Goal: Information Seeking & Learning: Learn about a topic

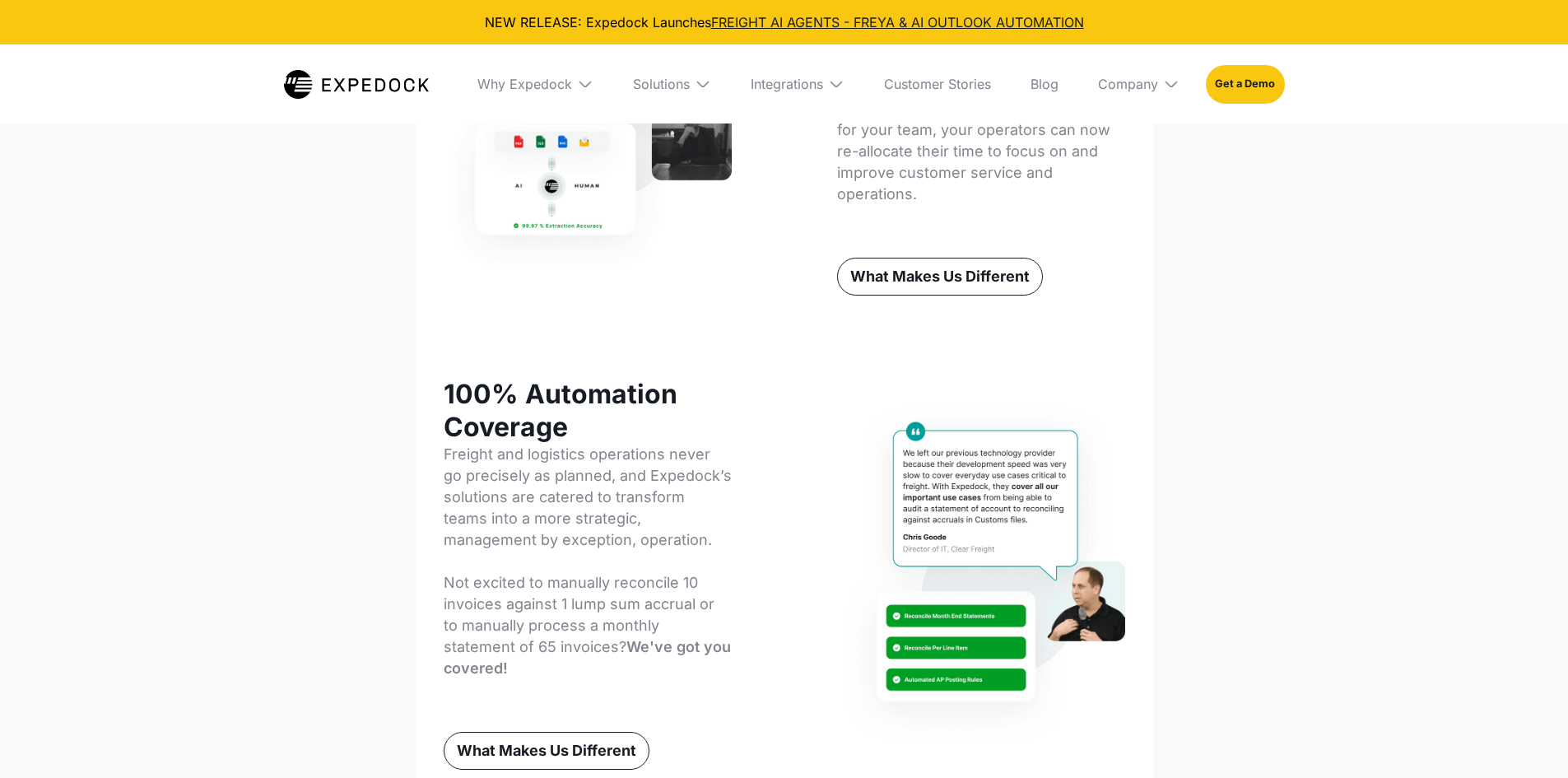
scroll to position [906, 0]
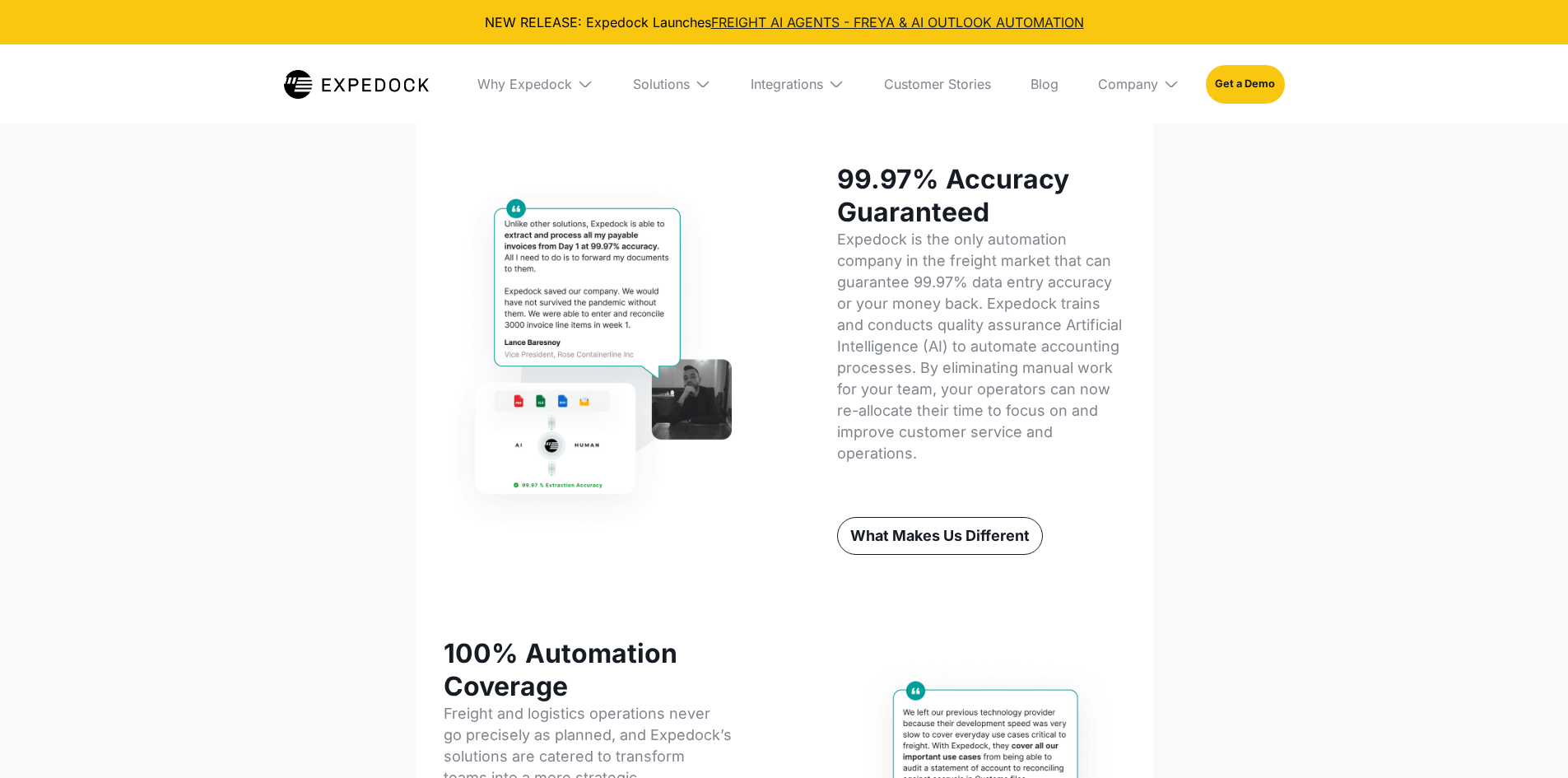
click at [450, 317] on img at bounding box center [588, 358] width 288 height 368
click at [877, 212] on h2 "99.97% Accuracy Guaranteed" at bounding box center [981, 195] width 288 height 65
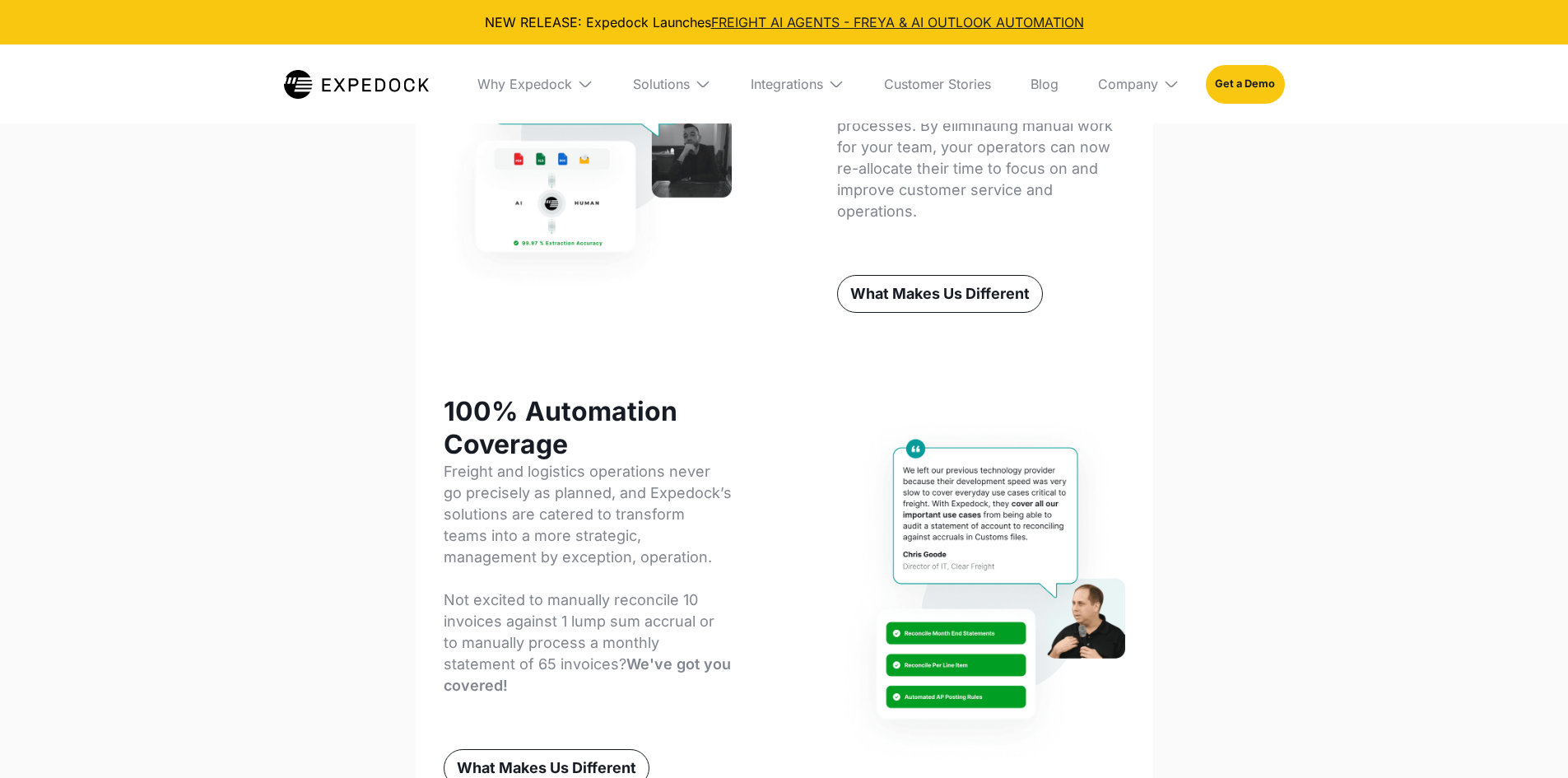
scroll to position [1153, 0]
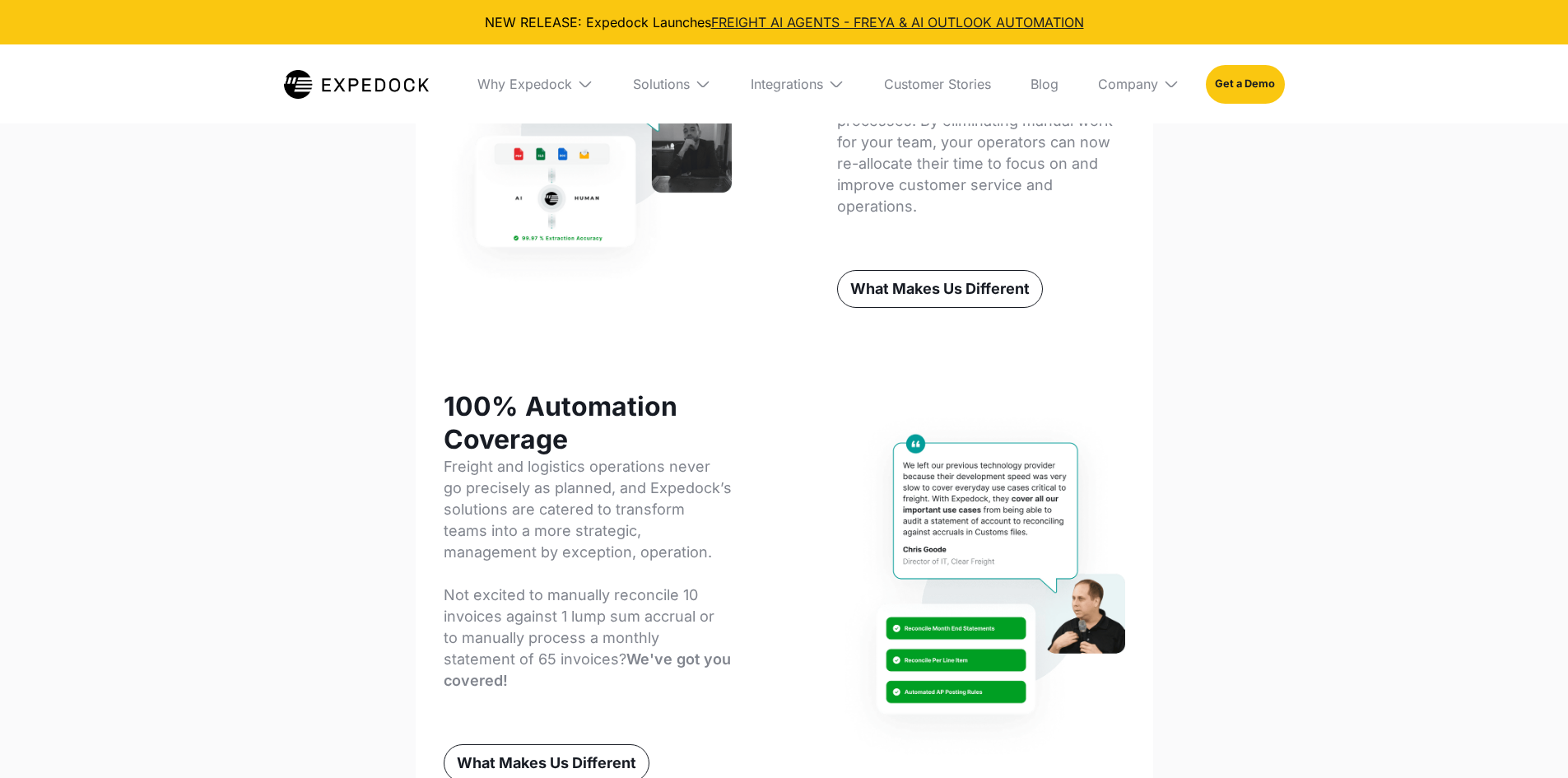
select select
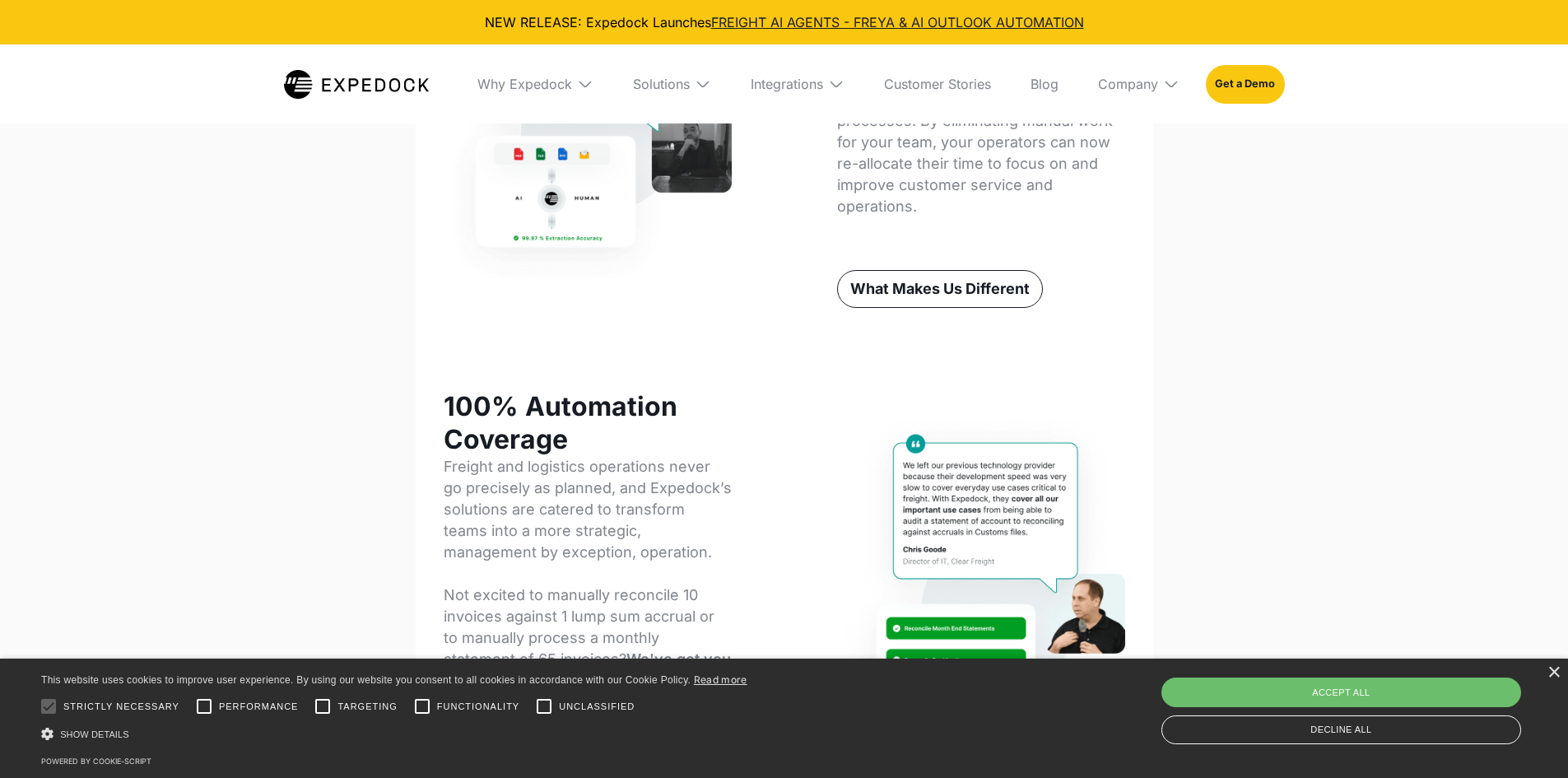
drag, startPoint x: 1226, startPoint y: 175, endPoint x: 1213, endPoint y: 171, distance: 13.6
click at [1226, 175] on div "What makes Expedock different T he Only Accurate Freight Documentation Solution…" at bounding box center [784, 276] width 1568 height 1310
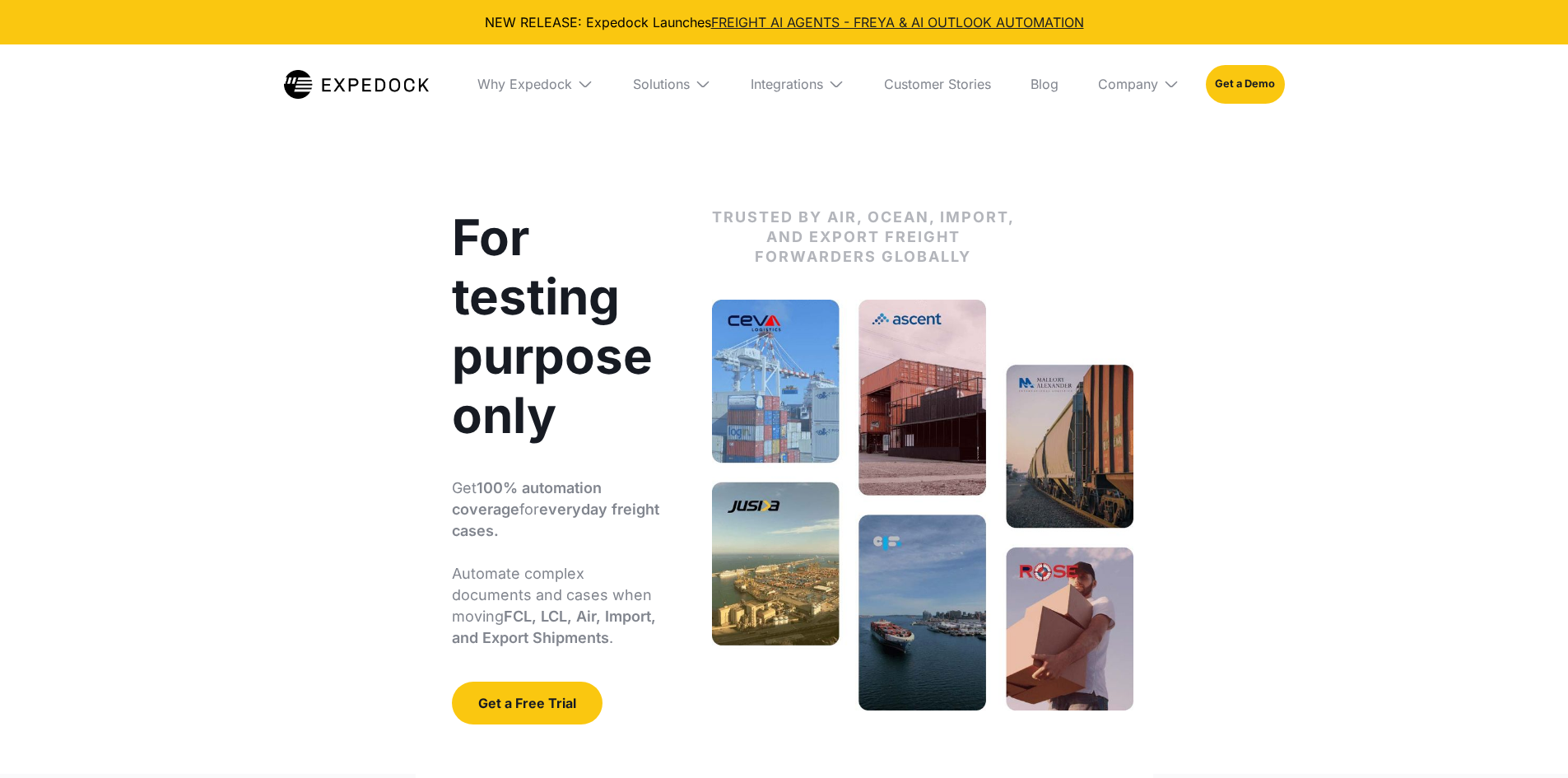
select select
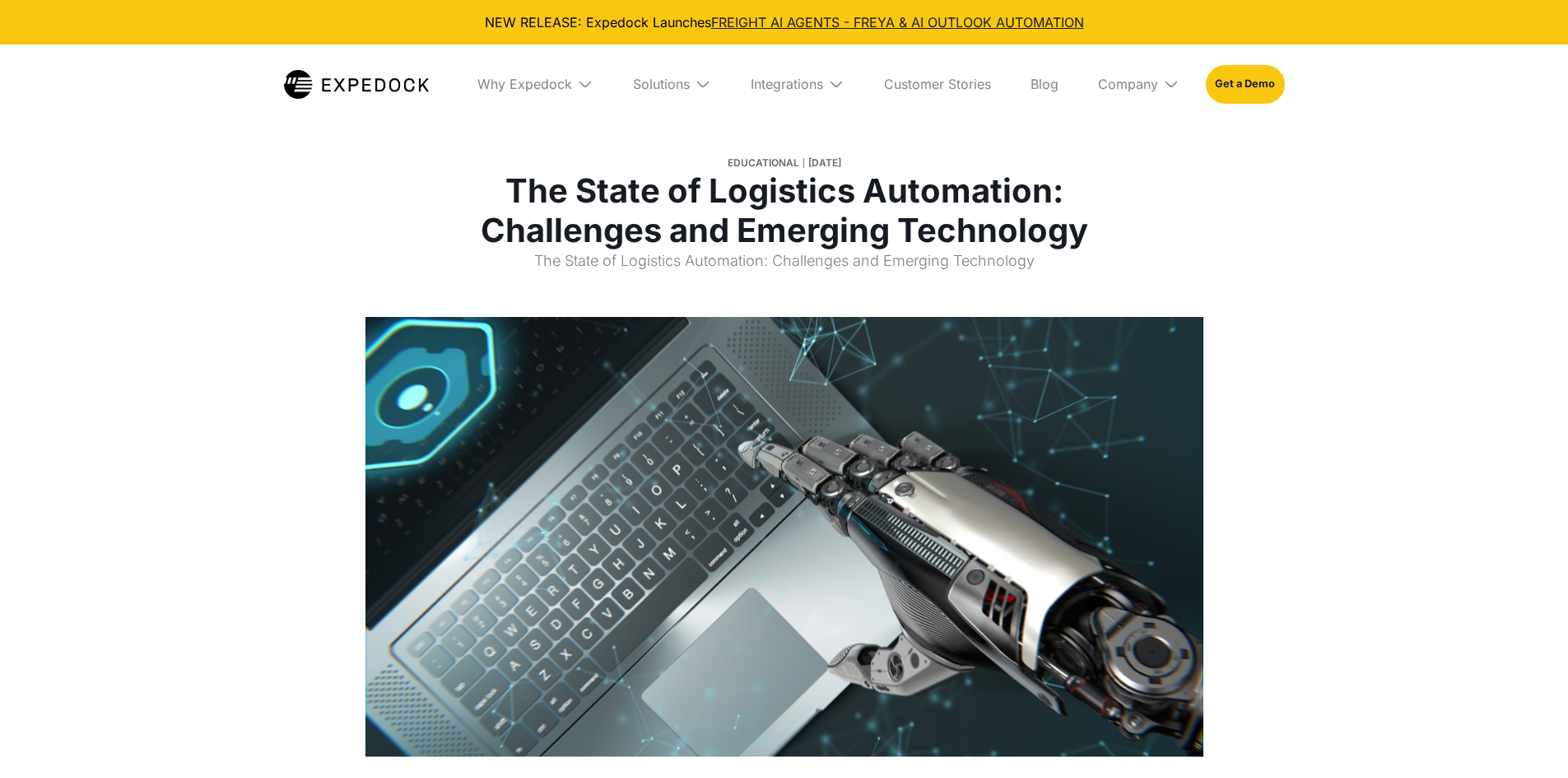
select select
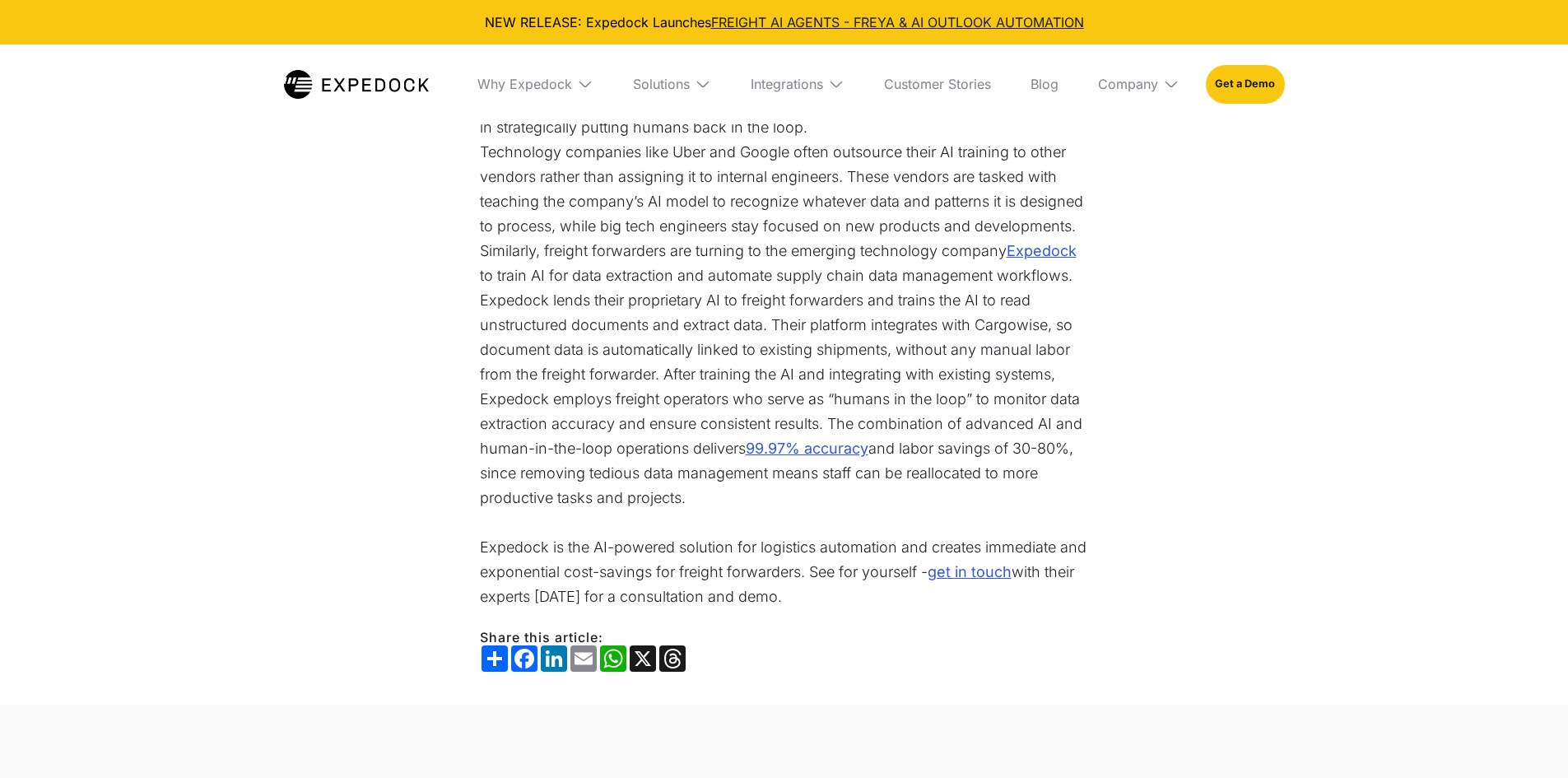
scroll to position [2470, 0]
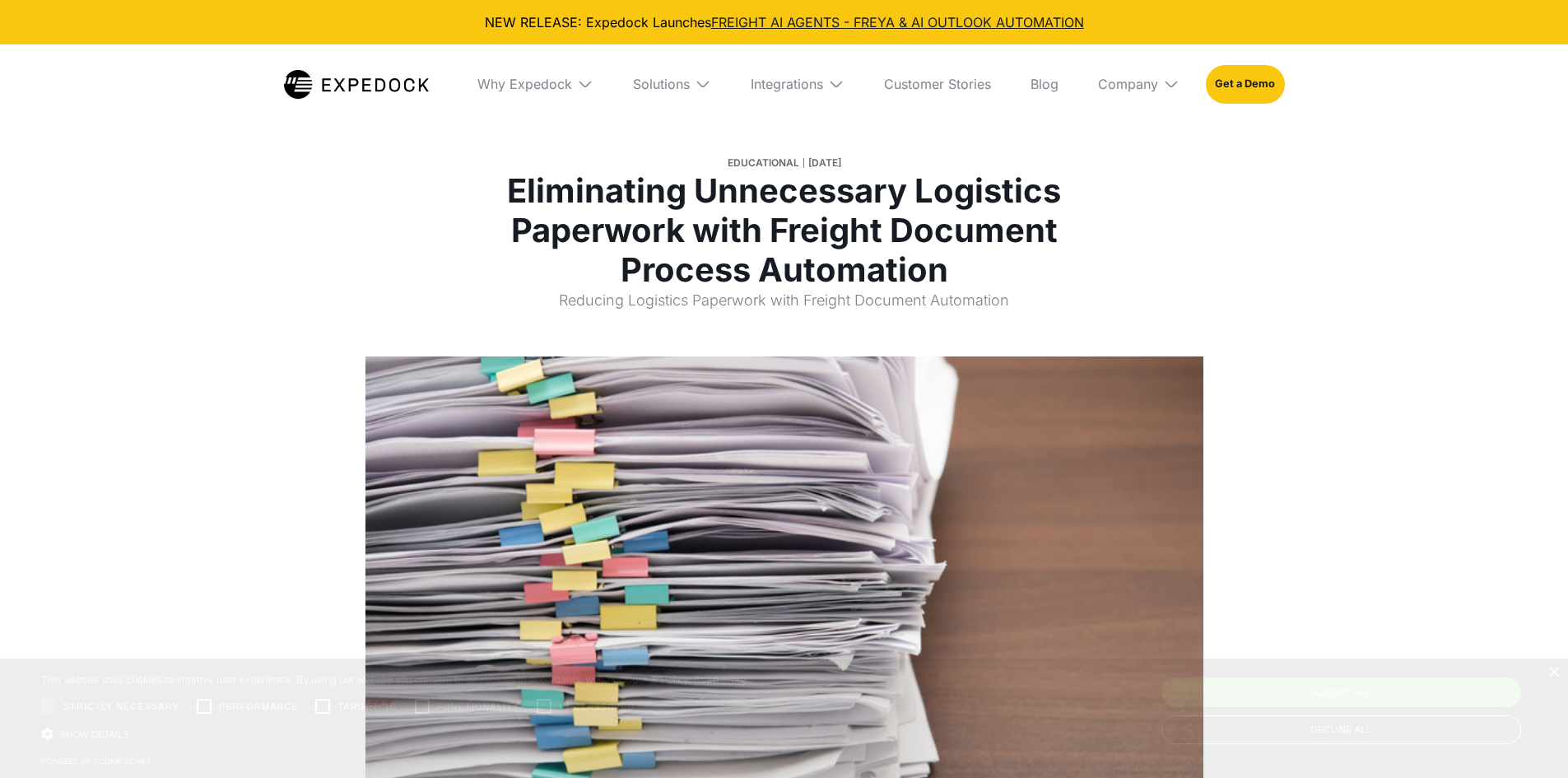
select select
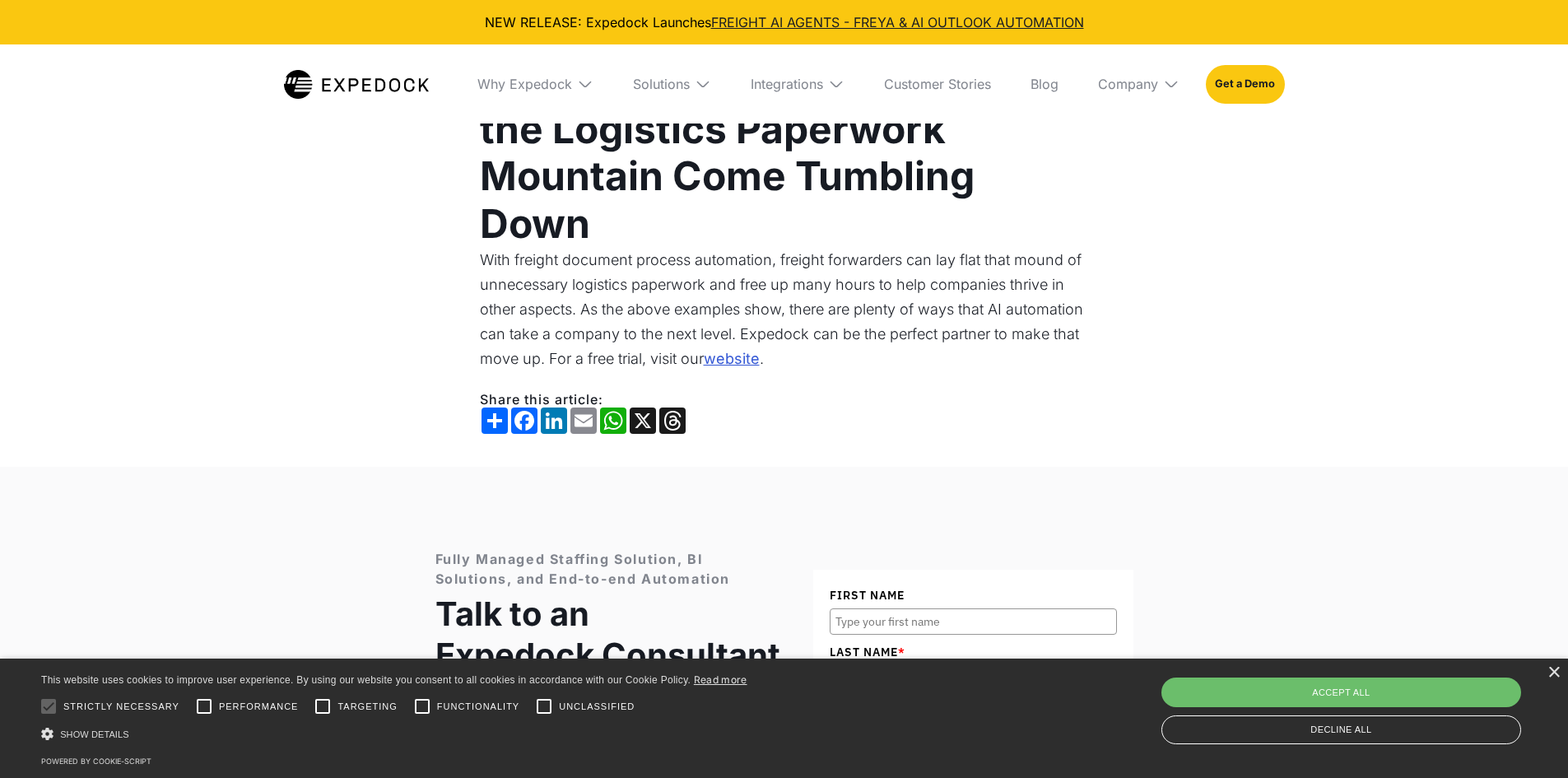
scroll to position [5765, 0]
